Goal: Navigation & Orientation: Find specific page/section

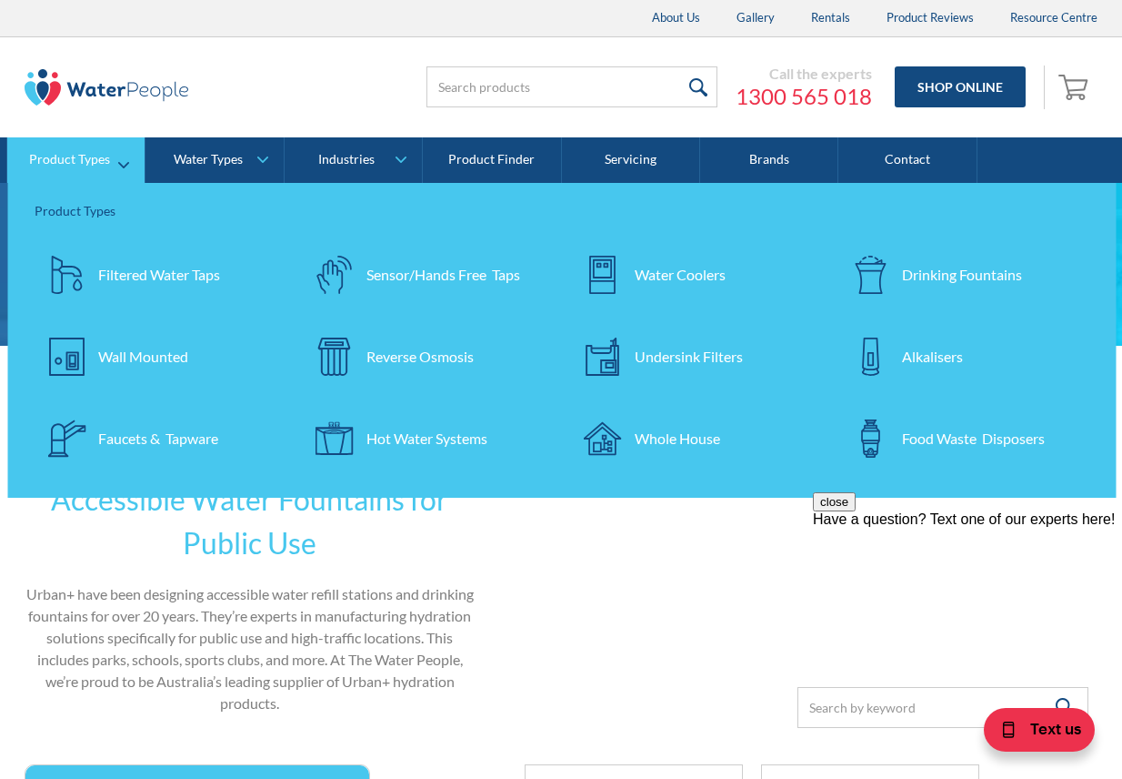
click at [955, 277] on div "Drinking Fountains" at bounding box center [962, 275] width 120 height 22
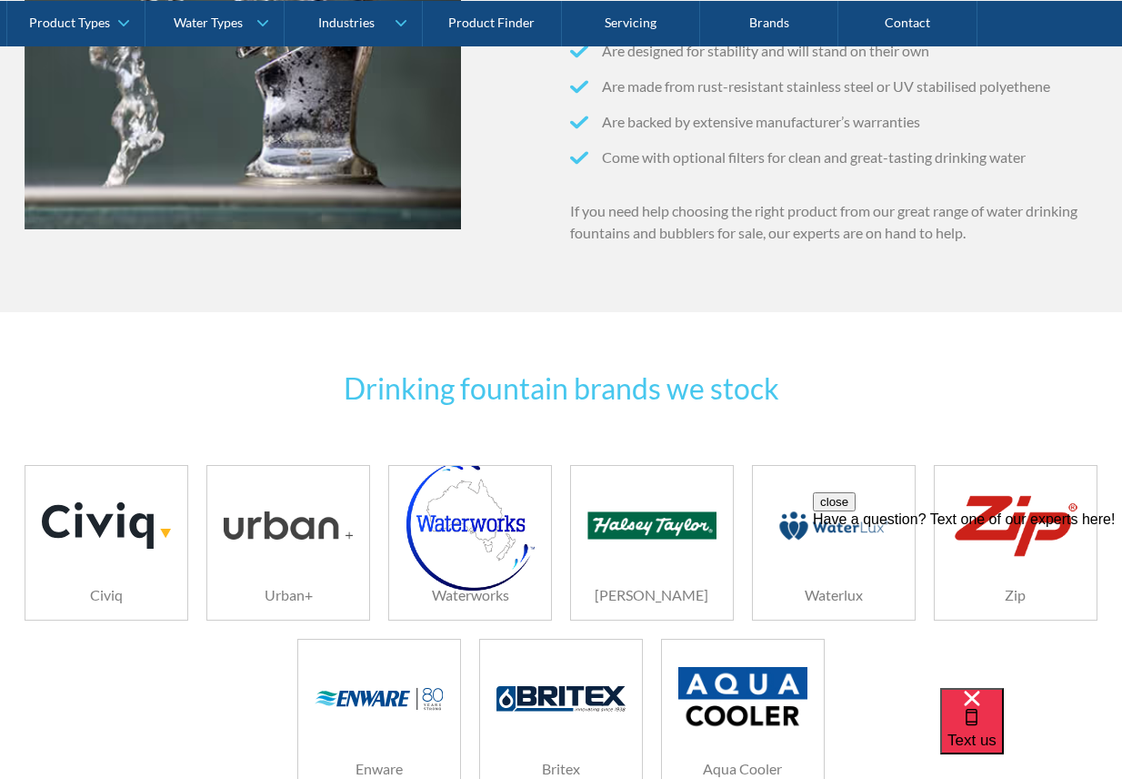
scroll to position [2001, 0]
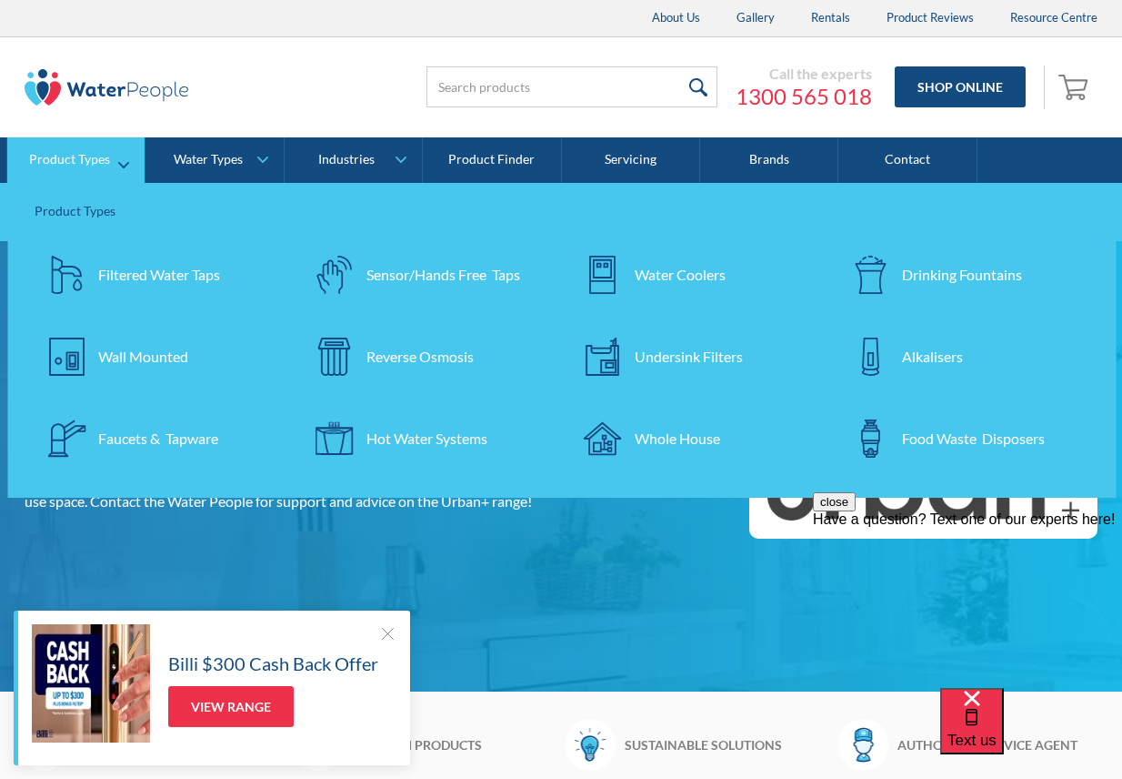
click at [930, 272] on div "Drinking Fountains" at bounding box center [962, 275] width 120 height 22
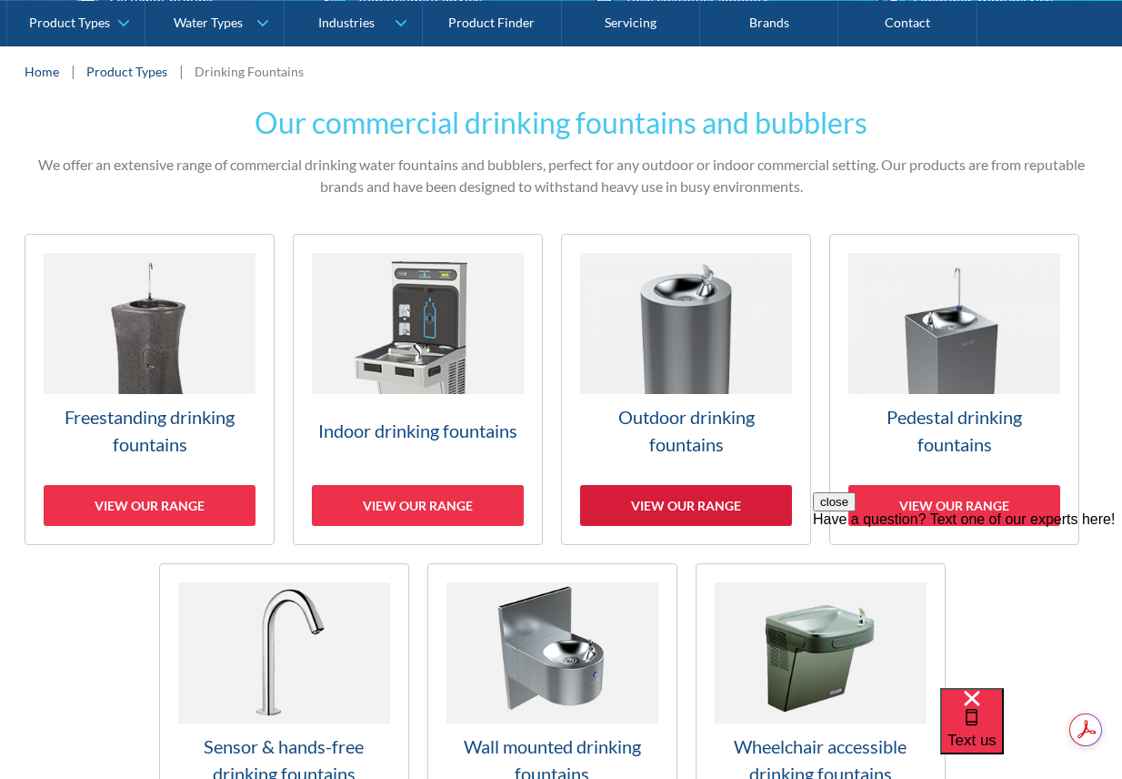
click at [677, 503] on div "View our range" at bounding box center [686, 505] width 212 height 41
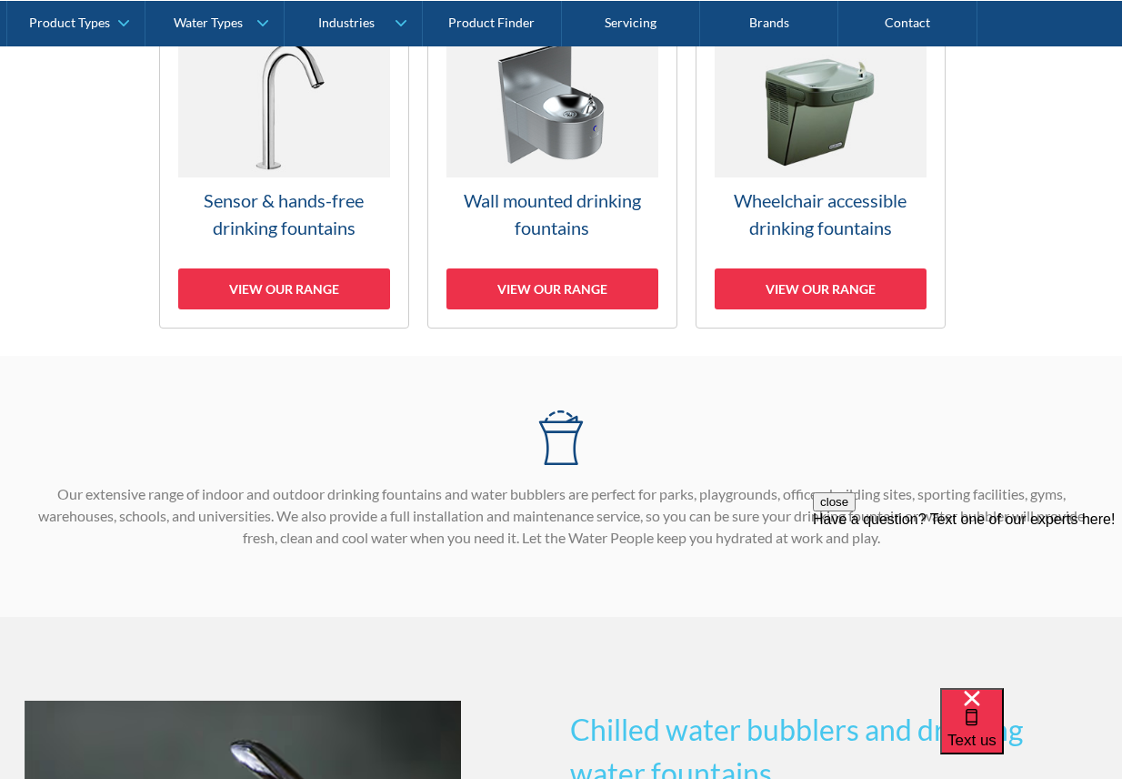
scroll to position [637, 0]
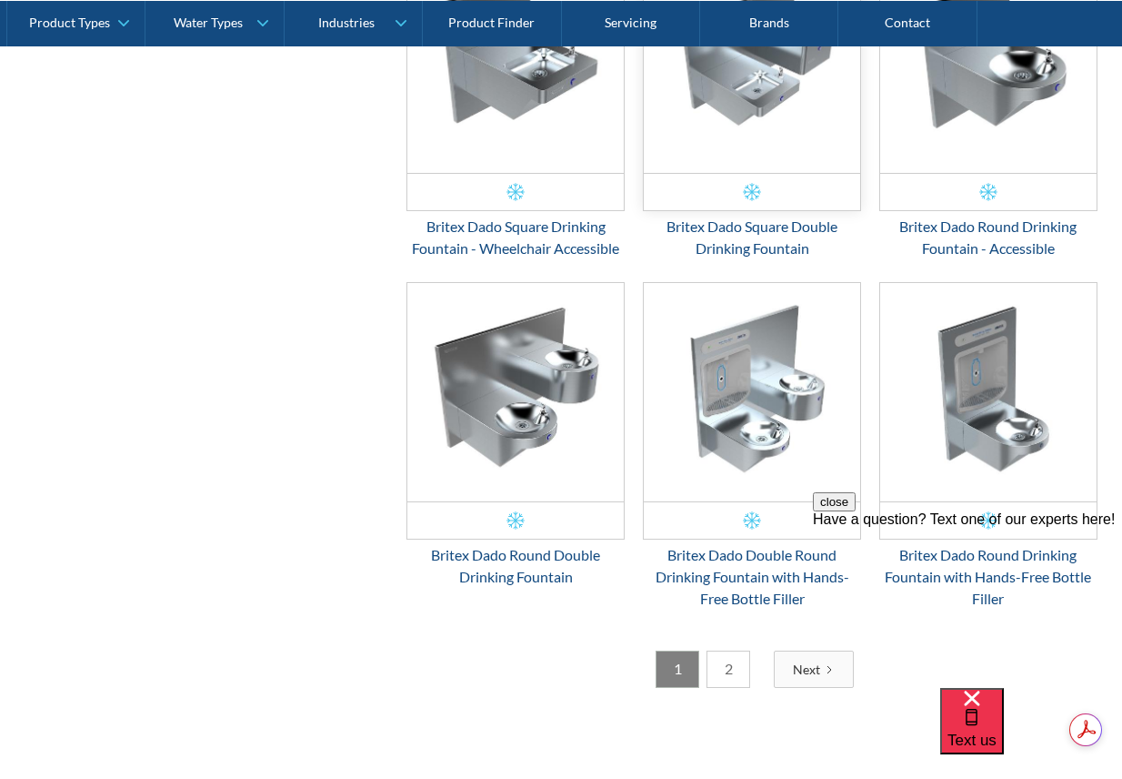
scroll to position [3221, 0]
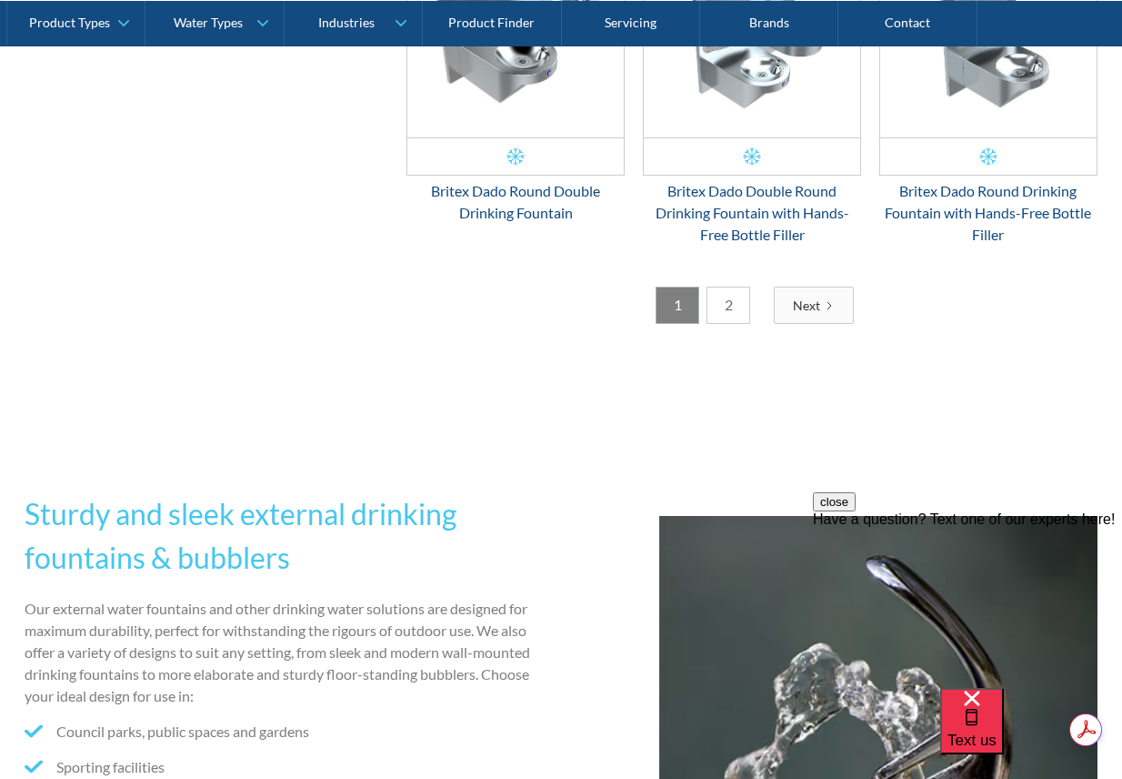
click at [723, 297] on link "2" at bounding box center [729, 305] width 44 height 37
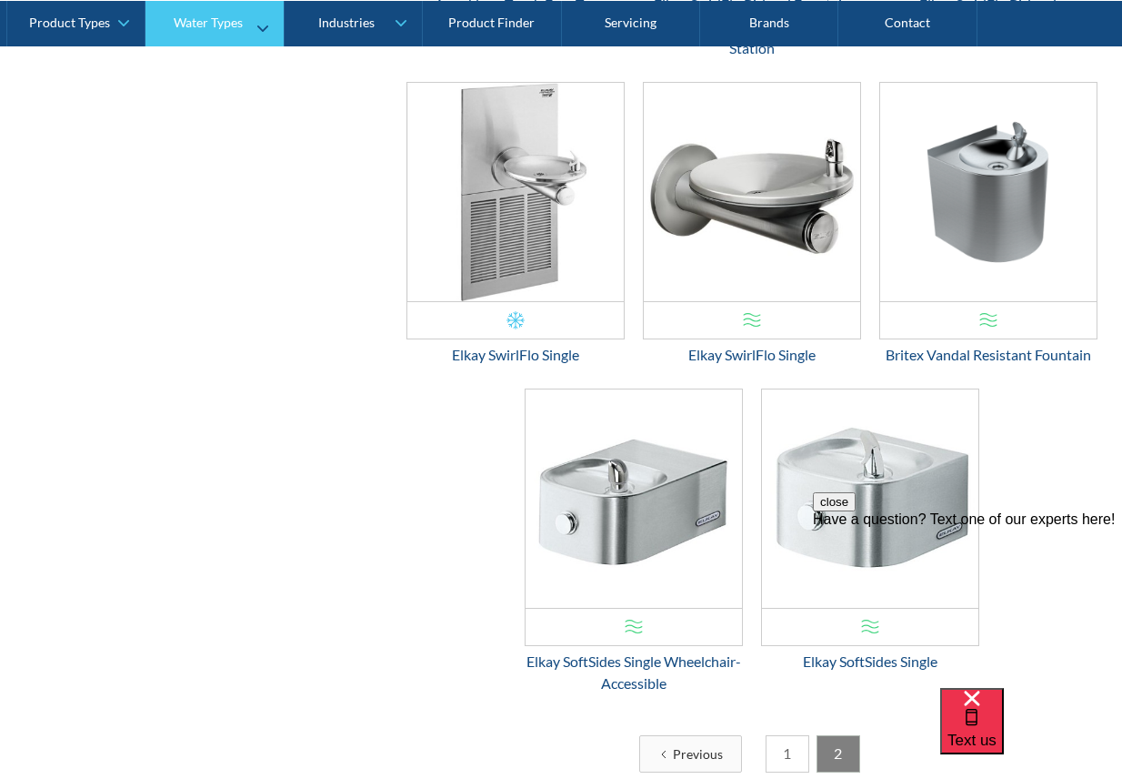
scroll to position [1857, 0]
